Goal: Task Accomplishment & Management: Manage account settings

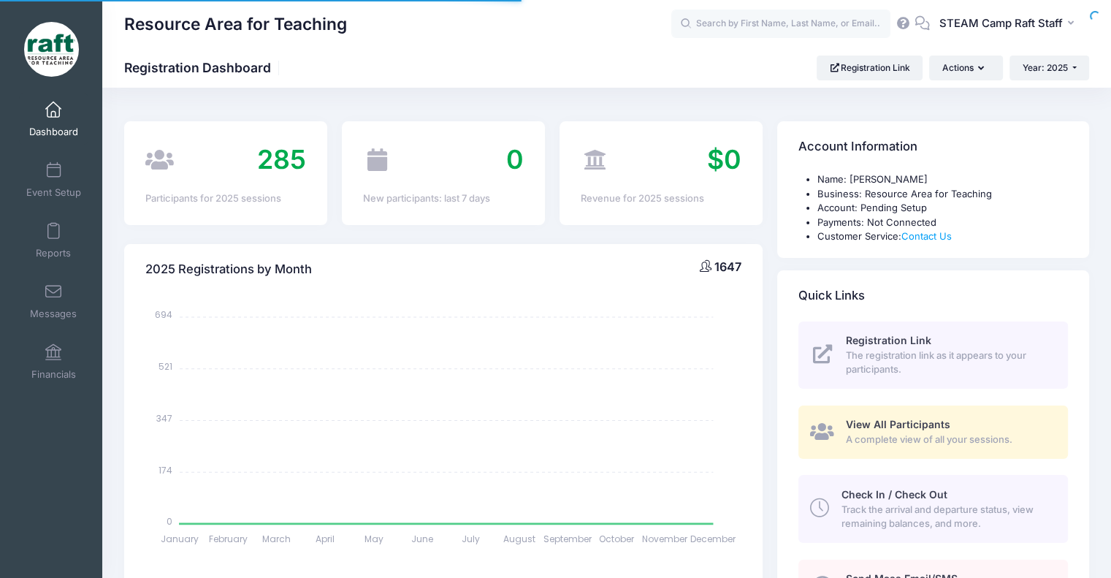
select select
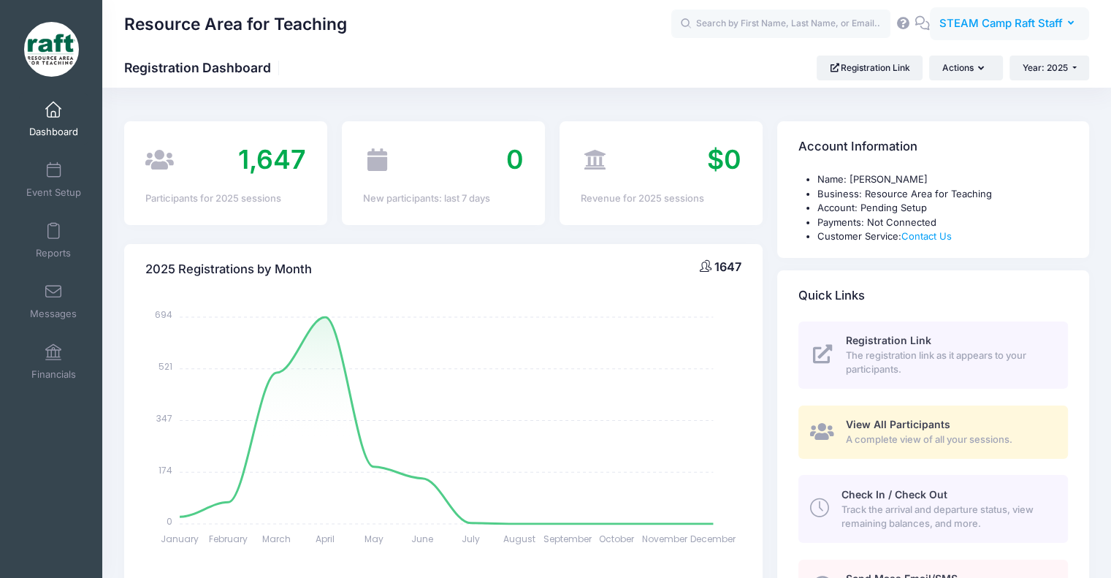
click at [958, 23] on span "STEAM Camp Raft Staff" at bounding box center [1000, 23] width 123 height 16
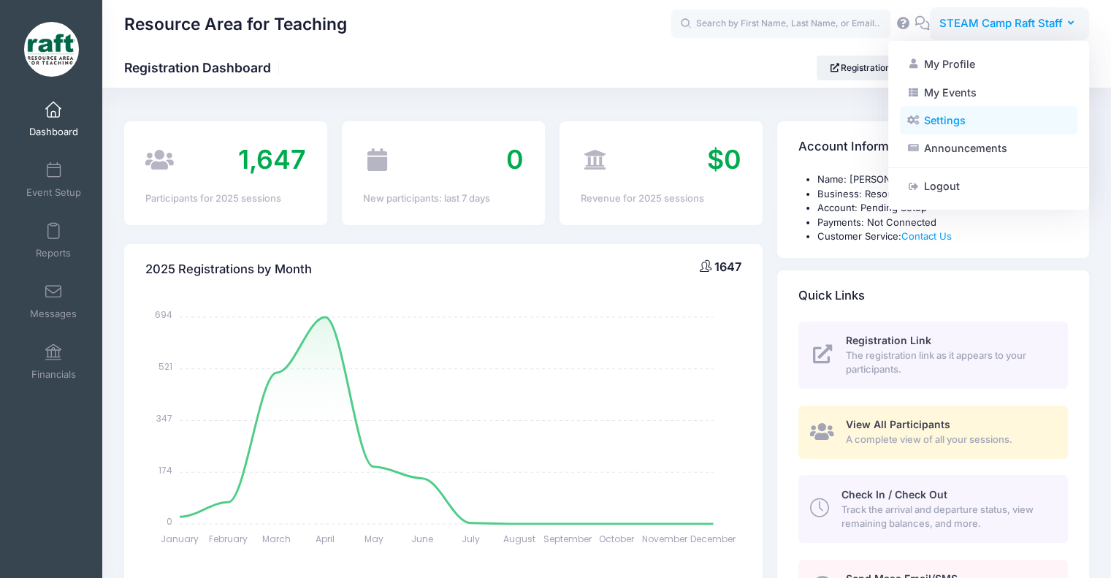
click at [950, 110] on link "Settings" at bounding box center [988, 121] width 177 height 28
